Goal: Transaction & Acquisition: Purchase product/service

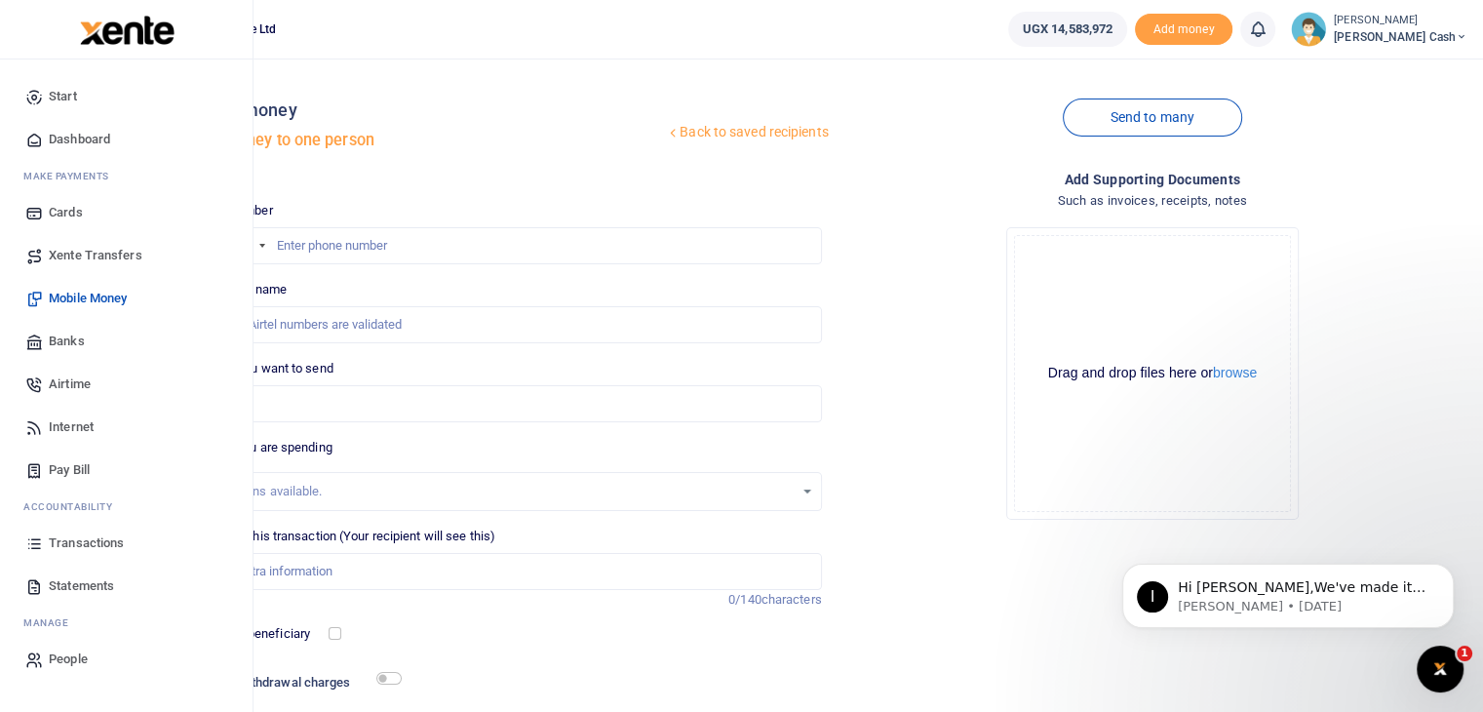
click at [85, 546] on span "Transactions" at bounding box center [86, 542] width 75 height 19
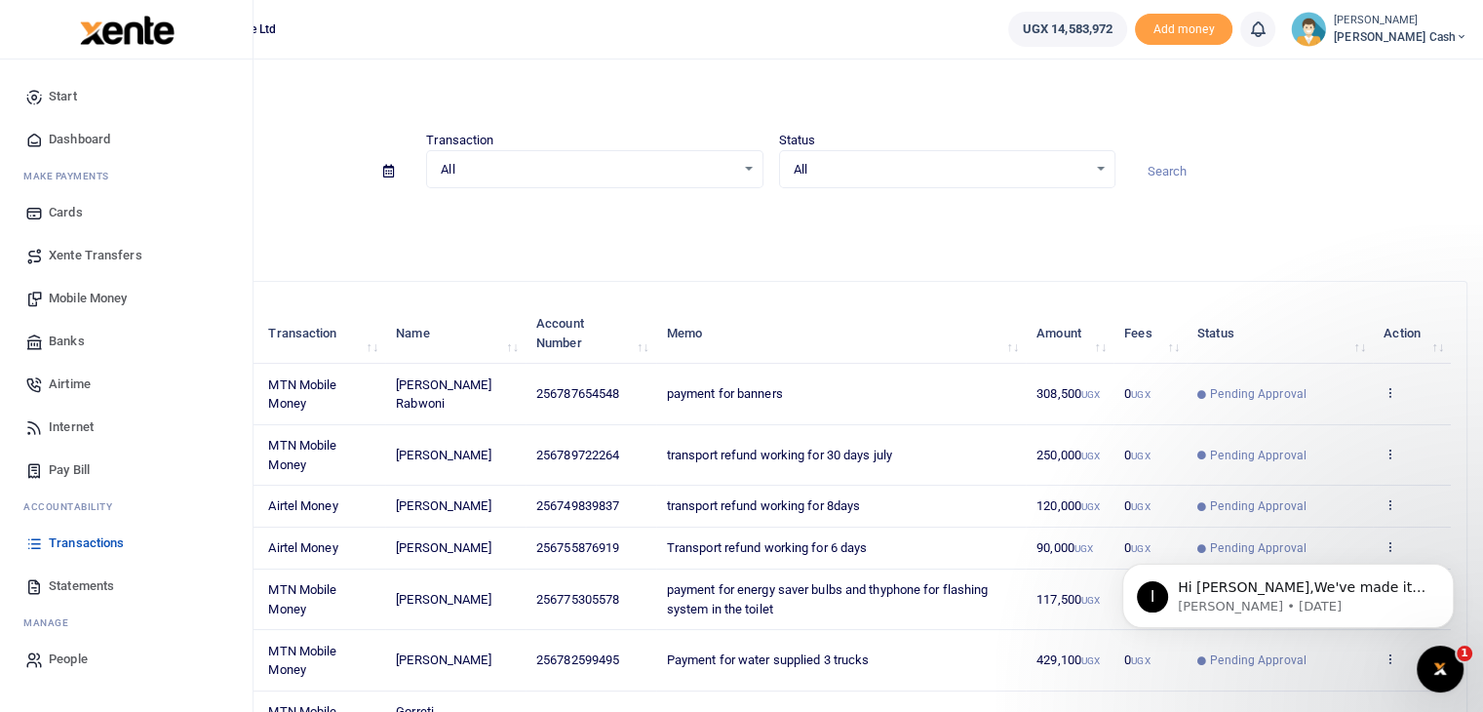
click at [106, 293] on span "Mobile Money" at bounding box center [88, 298] width 78 height 19
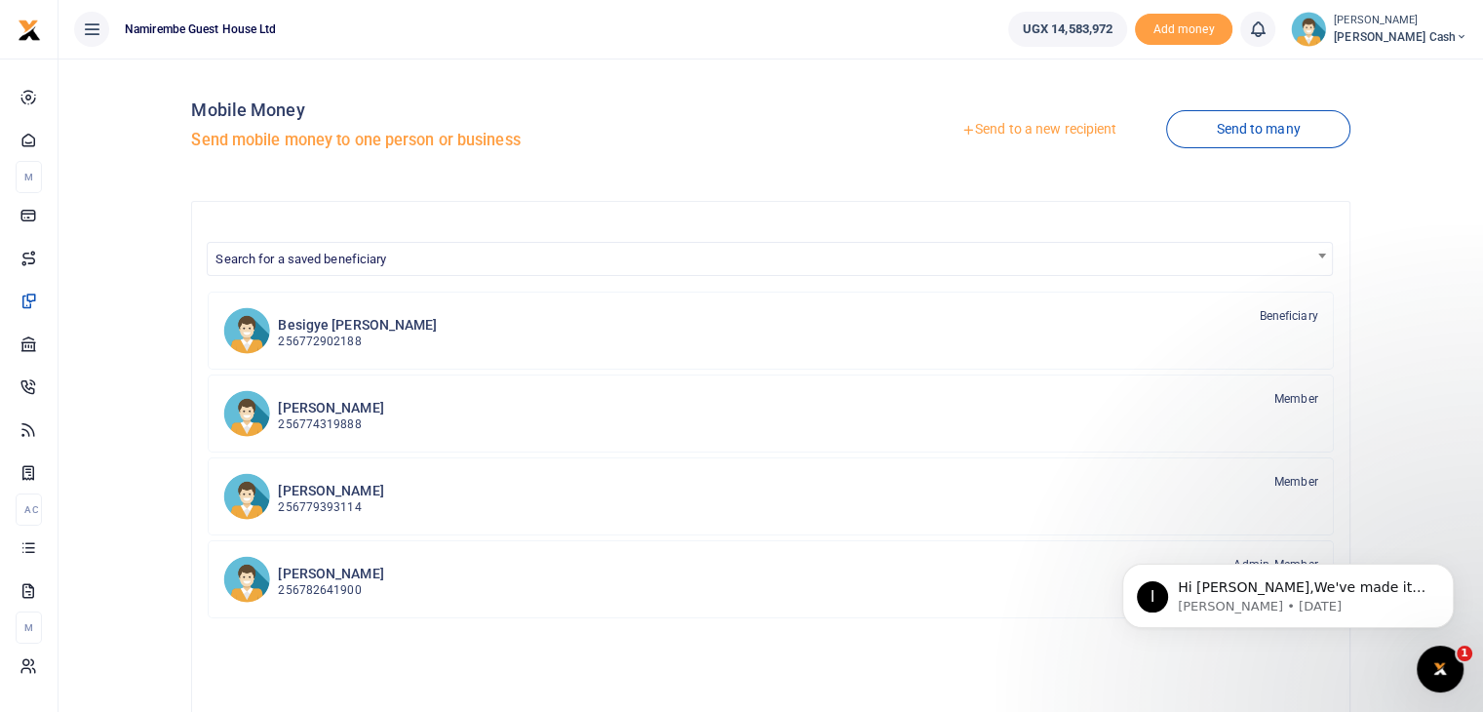
click at [1019, 129] on link "Send to a new recipient" at bounding box center [1039, 129] width 254 height 35
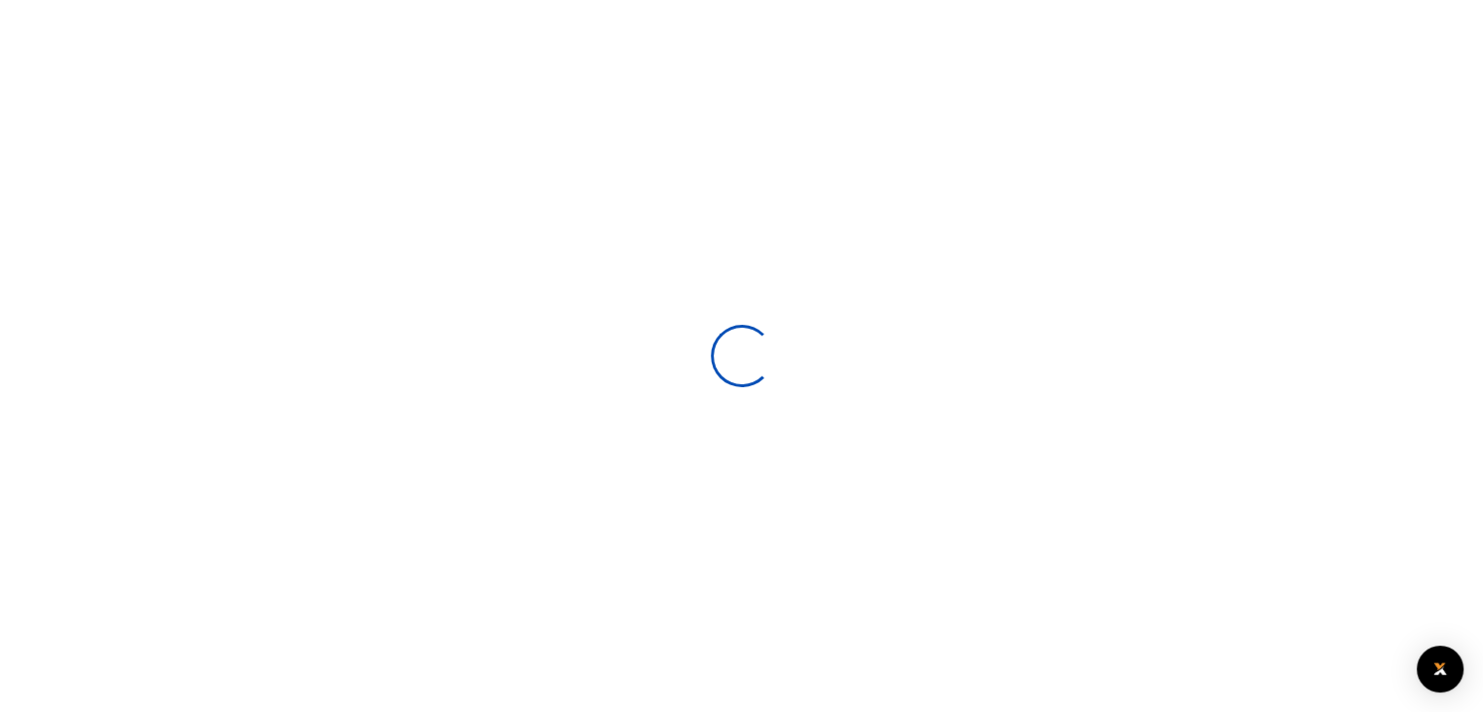
select select
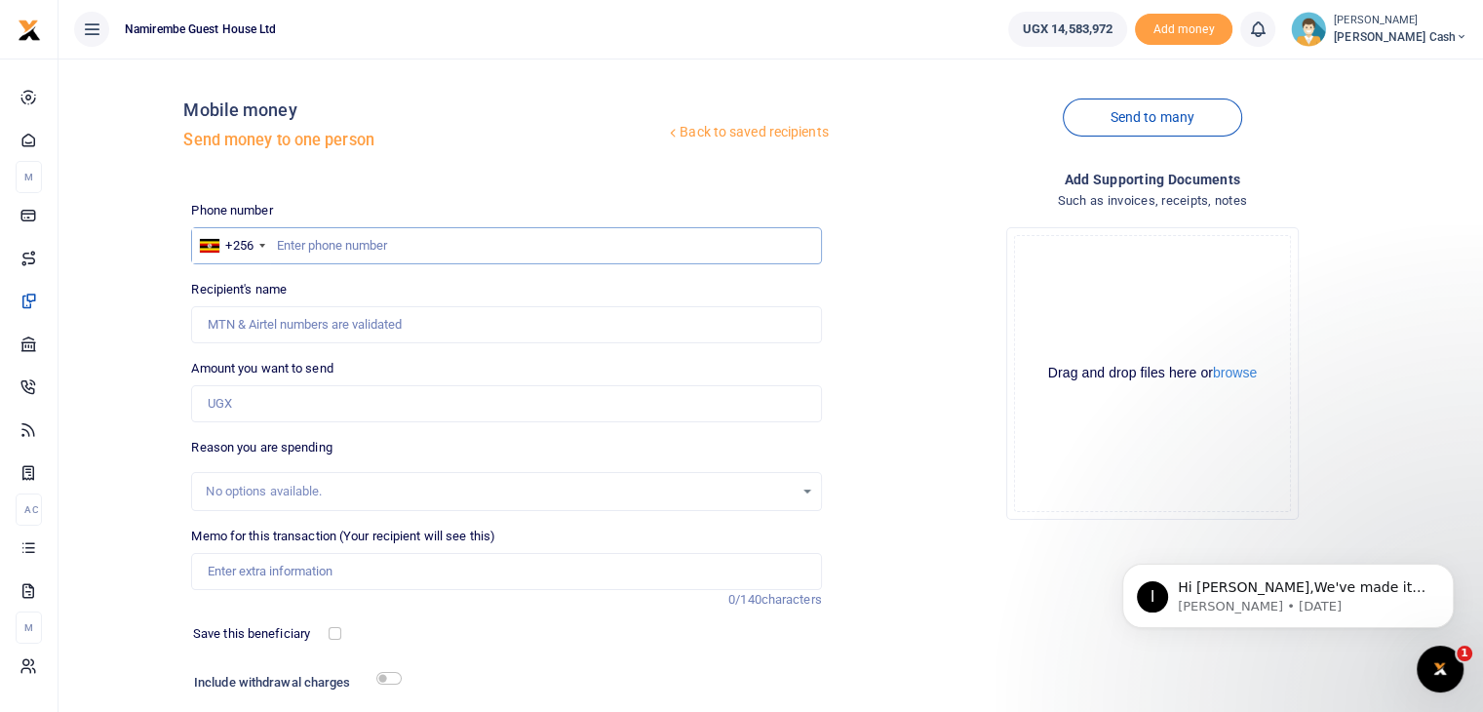
click at [325, 245] on input "text" at bounding box center [506, 245] width 630 height 37
type input "702090779"
type input "[PERSON_NAME]"
type input "702090779"
click at [256, 399] on input "Amount you want to send" at bounding box center [506, 403] width 630 height 37
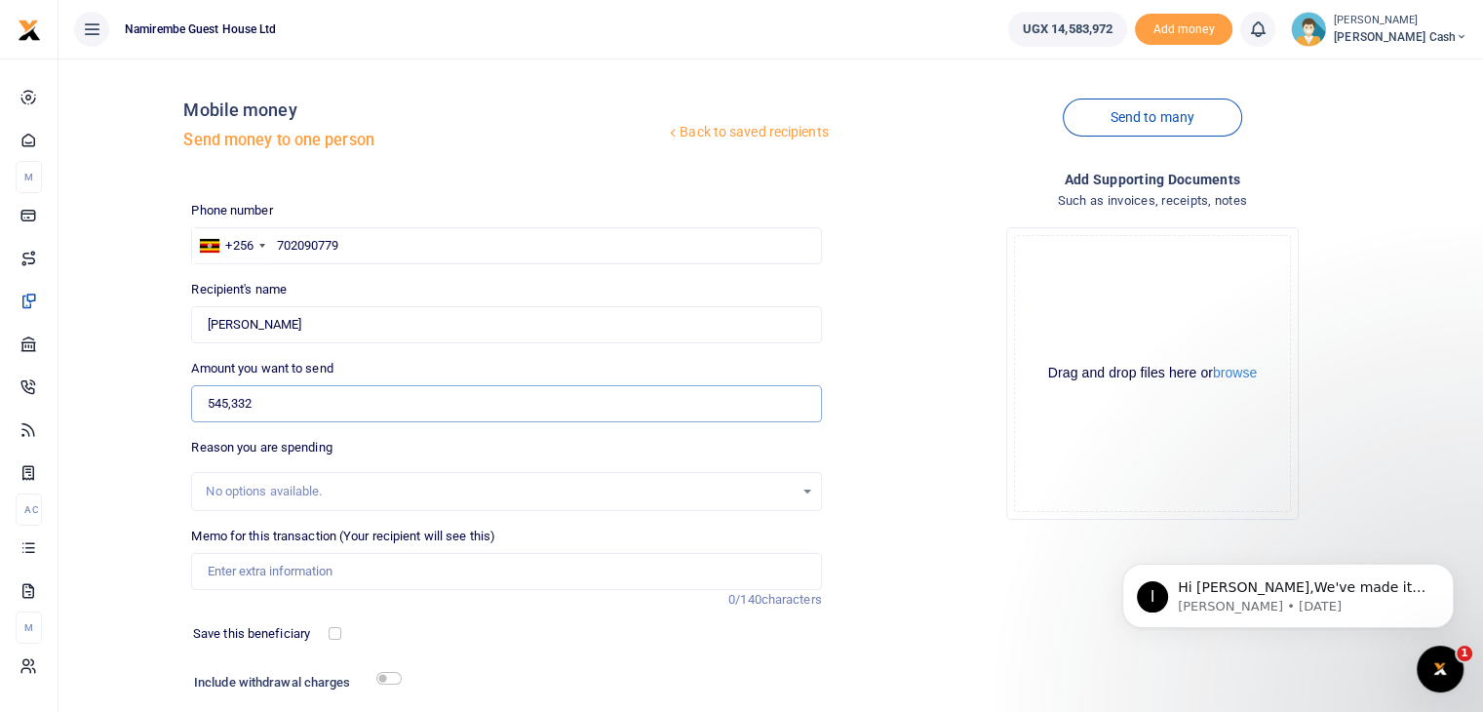
type input "545,332"
click at [241, 568] on input "Memo for this transaction (Your recipient will see this)" at bounding box center [506, 571] width 630 height 37
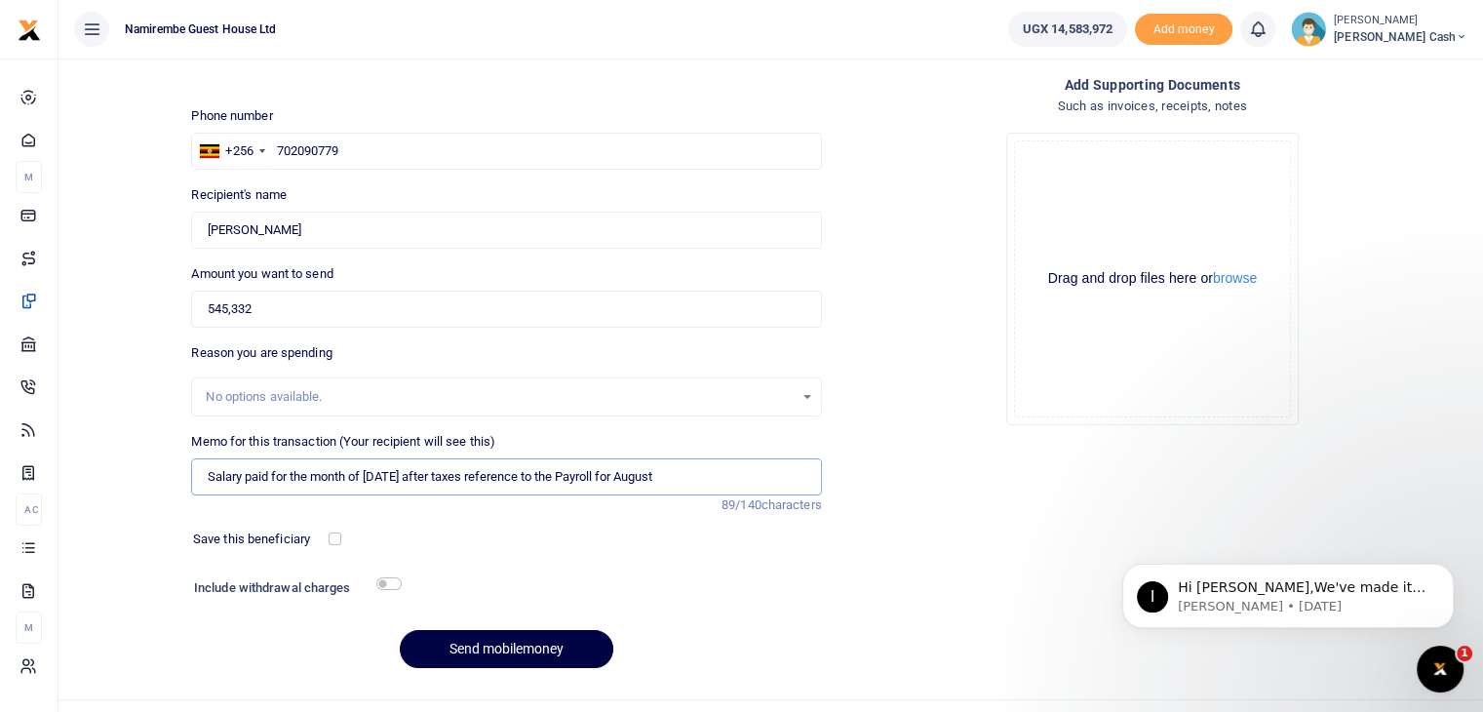
scroll to position [133, 0]
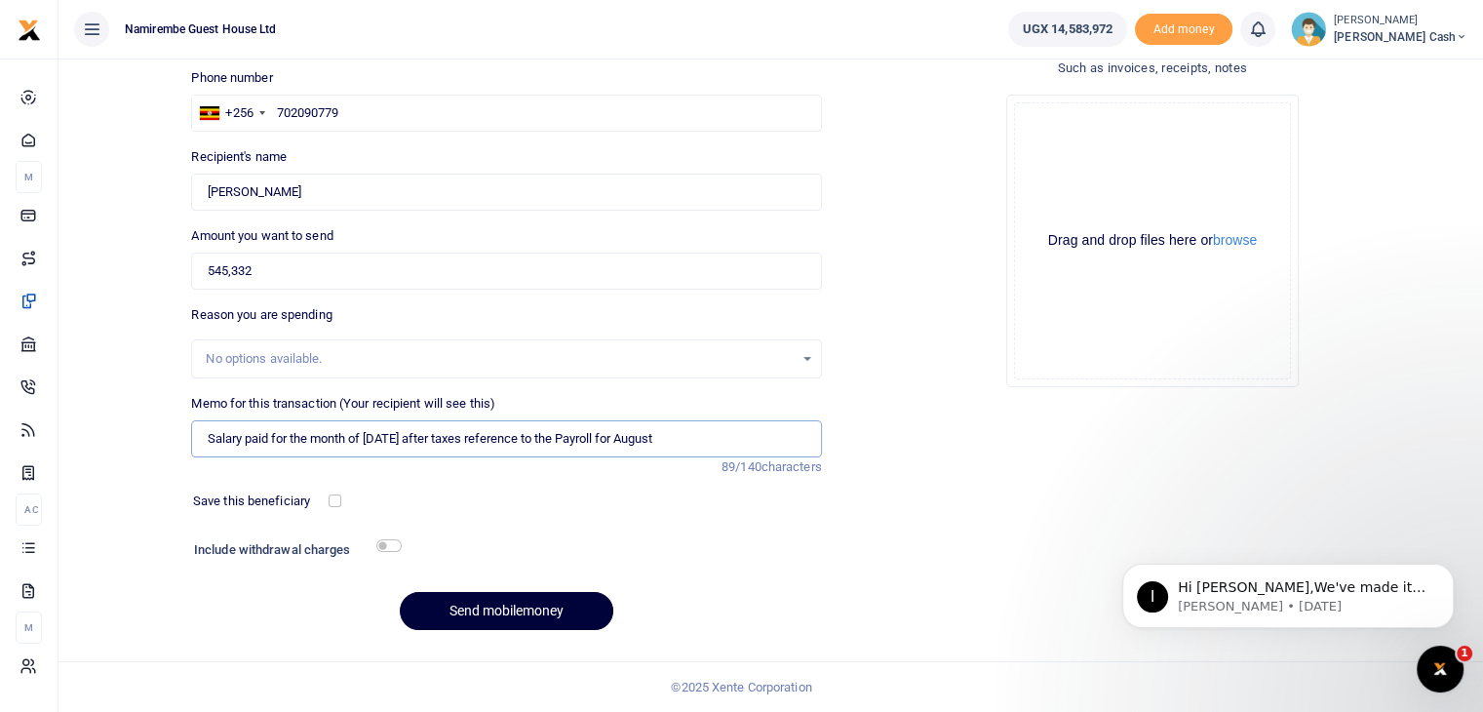
type input "Salary paid for the month of [DATE] after taxes reference to the Payroll for Au…"
click at [509, 611] on button "Send mobilemoney" at bounding box center [507, 611] width 214 height 38
